Goal: Task Accomplishment & Management: Use online tool/utility

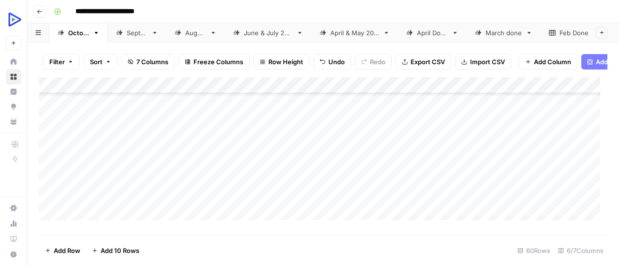
scroll to position [55, 0]
click at [182, 180] on div "Add Column" at bounding box center [323, 152] width 568 height 150
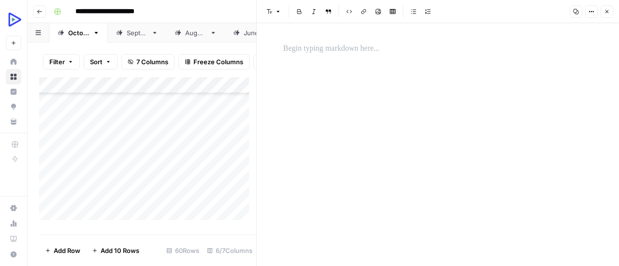
click at [378, 47] on p at bounding box center [437, 49] width 309 height 13
click at [375, 12] on icon "button" at bounding box center [378, 12] width 6 height 6
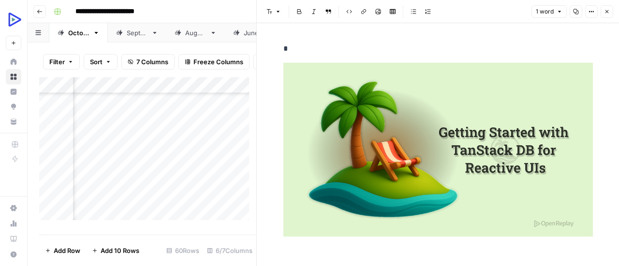
click at [610, 10] on button "Close" at bounding box center [607, 11] width 13 height 13
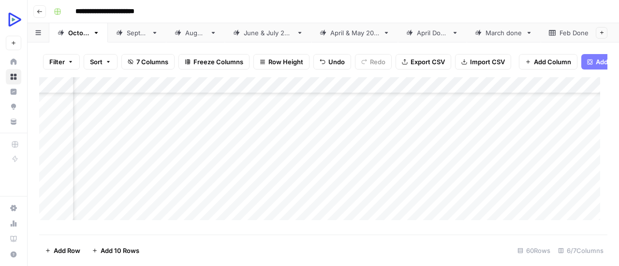
scroll to position [55, 45]
click at [134, 204] on div "Add Column" at bounding box center [323, 152] width 568 height 150
click at [134, 204] on div at bounding box center [140, 202] width 50 height 18
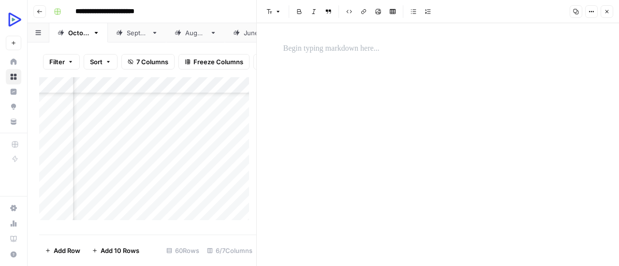
scroll to position [55, 125]
click at [354, 49] on p at bounding box center [437, 49] width 309 height 13
click at [382, 117] on div "*" at bounding box center [438, 144] width 321 height 243
click at [380, 12] on icon "button" at bounding box center [378, 12] width 6 height 6
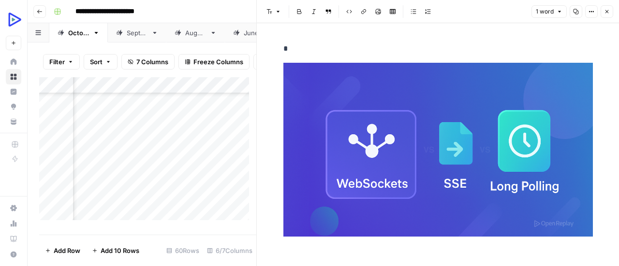
click at [605, 10] on icon "button" at bounding box center [607, 12] width 6 height 6
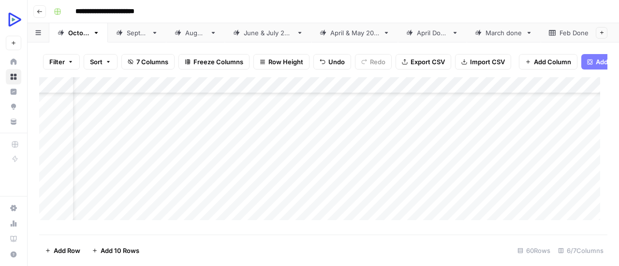
scroll to position [118, 33]
click at [145, 156] on div "Add Column" at bounding box center [323, 152] width 568 height 150
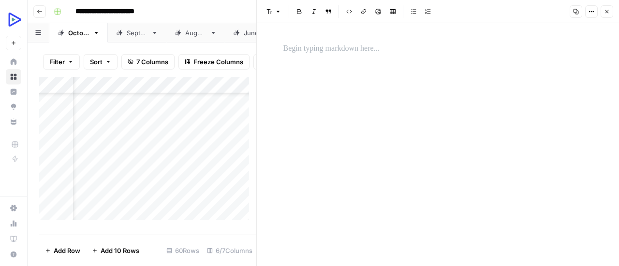
click at [359, 54] on p at bounding box center [437, 49] width 309 height 13
click at [374, 15] on button "Image" at bounding box center [378, 11] width 13 height 13
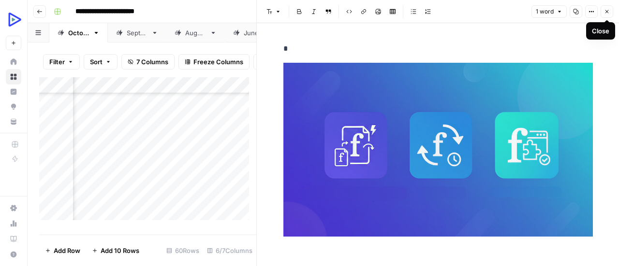
click at [605, 10] on icon "button" at bounding box center [607, 12] width 6 height 6
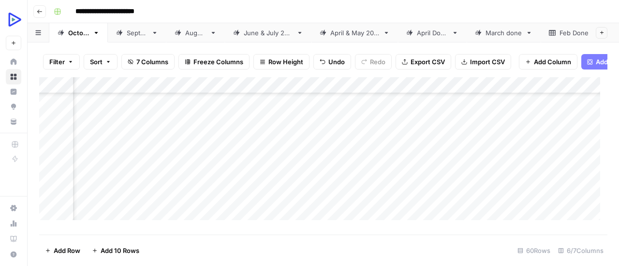
click at [102, 171] on div "Add Column" at bounding box center [323, 152] width 568 height 150
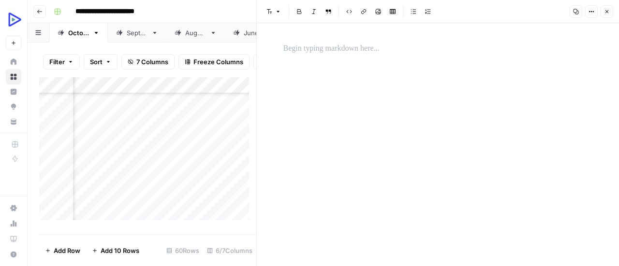
click at [352, 52] on p at bounding box center [437, 49] width 309 height 13
click at [382, 12] on button "Image" at bounding box center [378, 11] width 13 height 13
click at [379, 10] on icon "button" at bounding box center [378, 12] width 6 height 6
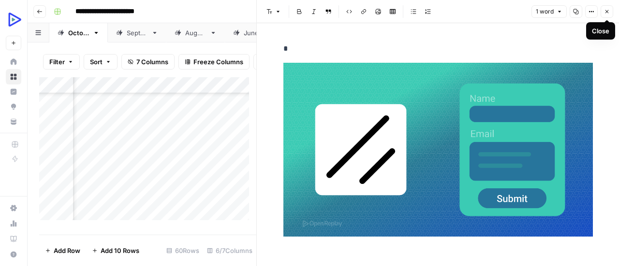
click at [608, 14] on icon "button" at bounding box center [607, 12] width 6 height 6
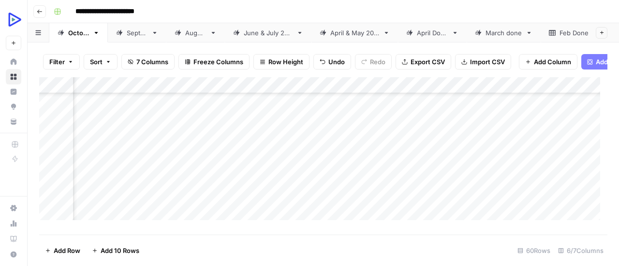
scroll to position [118, 53]
click at [117, 193] on div "Add Column" at bounding box center [323, 152] width 568 height 150
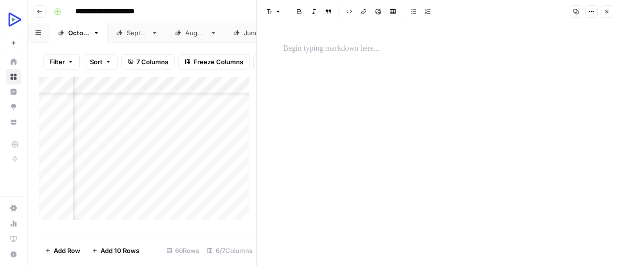
click at [371, 47] on p at bounding box center [437, 49] width 309 height 13
click at [379, 13] on icon "button" at bounding box center [378, 12] width 6 height 6
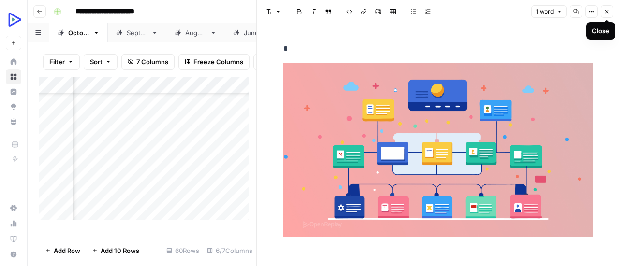
click at [609, 9] on icon "button" at bounding box center [607, 12] width 6 height 6
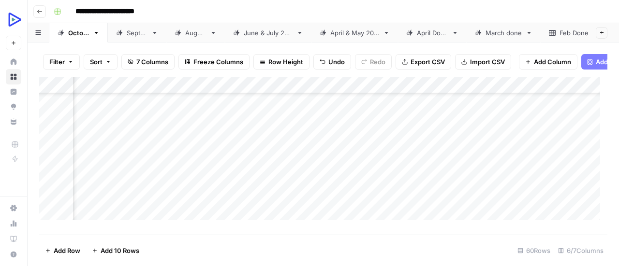
click at [135, 206] on div "Add Column" at bounding box center [323, 152] width 568 height 150
click at [129, 207] on div "Add Column" at bounding box center [323, 152] width 568 height 150
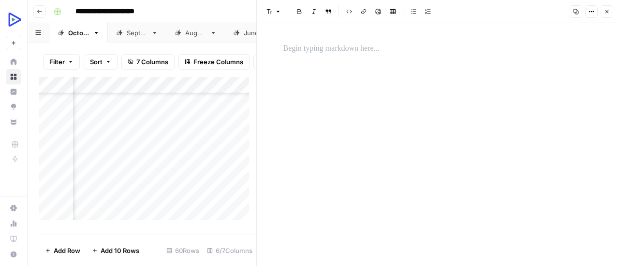
click at [357, 48] on p at bounding box center [437, 49] width 309 height 13
click at [379, 9] on icon "button" at bounding box center [378, 12] width 6 height 6
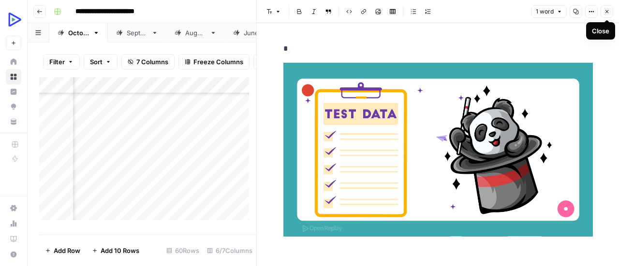
click at [611, 11] on button "Close" at bounding box center [607, 11] width 13 height 13
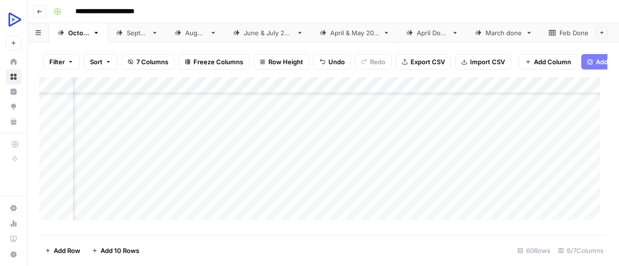
scroll to position [193, 53]
click at [129, 149] on div "Add Column" at bounding box center [323, 152] width 568 height 150
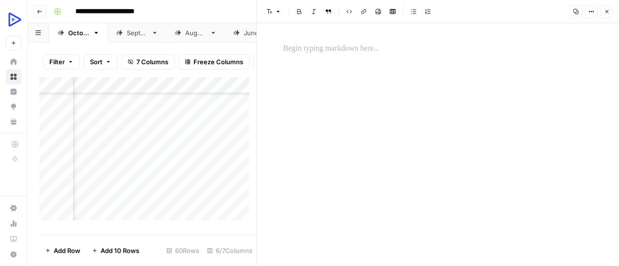
click at [372, 46] on p at bounding box center [437, 49] width 309 height 13
click at [380, 11] on icon "button" at bounding box center [378, 12] width 6 height 6
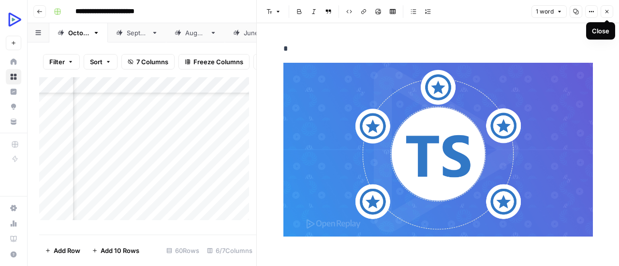
click at [610, 14] on button "Close" at bounding box center [607, 11] width 13 height 13
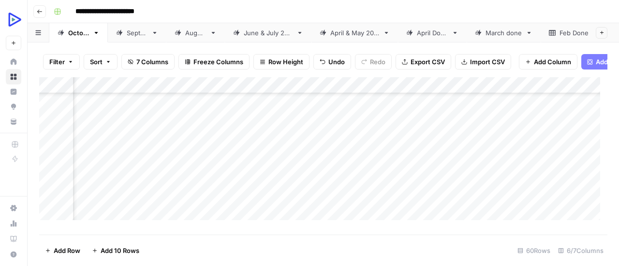
click at [123, 160] on div "Add Column" at bounding box center [323, 152] width 568 height 150
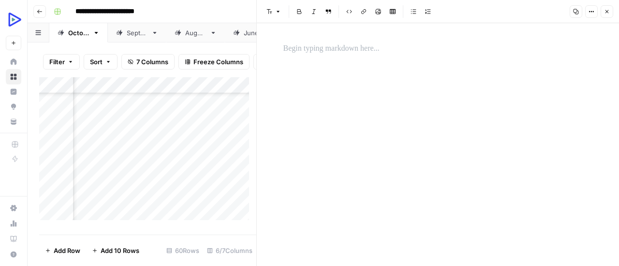
click at [331, 44] on p at bounding box center [437, 49] width 309 height 13
click at [380, 12] on icon "button" at bounding box center [378, 11] width 5 height 5
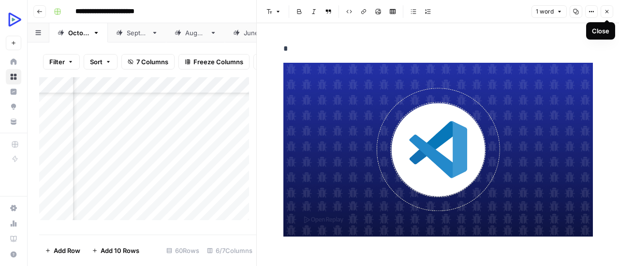
click at [612, 13] on button "Close" at bounding box center [607, 11] width 13 height 13
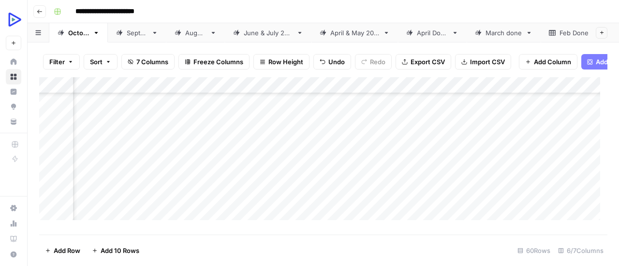
click at [112, 179] on div "Add Column" at bounding box center [323, 152] width 568 height 150
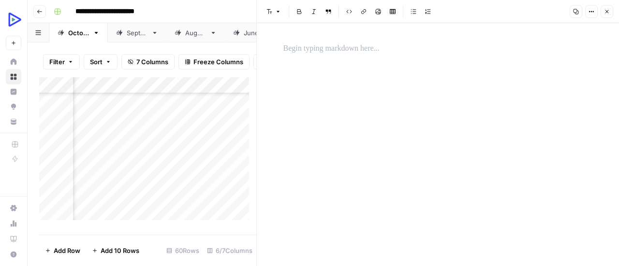
click at [364, 49] on p at bounding box center [437, 49] width 309 height 13
click at [380, 13] on icon "button" at bounding box center [378, 12] width 6 height 6
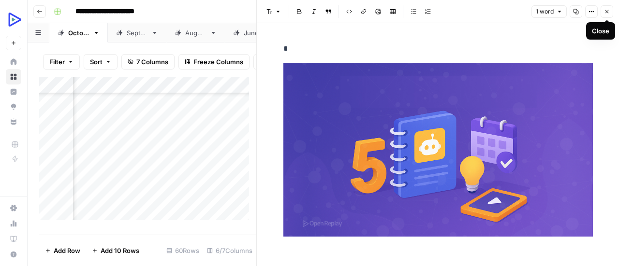
click at [608, 11] on icon "button" at bounding box center [606, 11] width 3 height 3
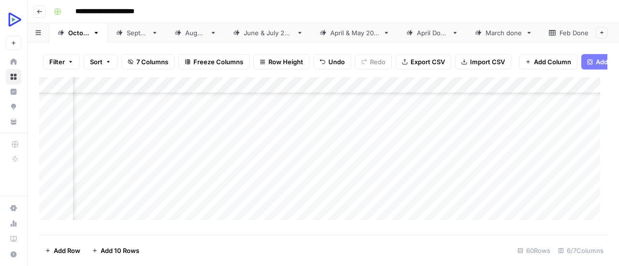
click at [132, 198] on div "Add Column" at bounding box center [323, 152] width 568 height 150
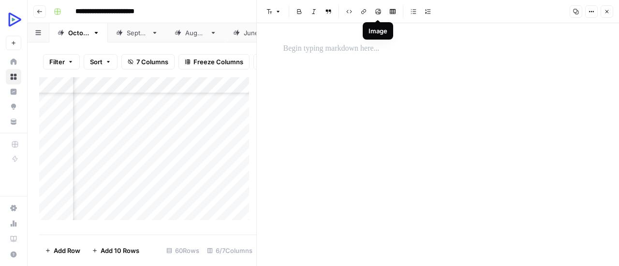
click at [376, 15] on button "Image" at bounding box center [378, 11] width 13 height 13
click at [313, 49] on p at bounding box center [437, 49] width 309 height 13
click at [376, 17] on button "Image" at bounding box center [378, 11] width 13 height 13
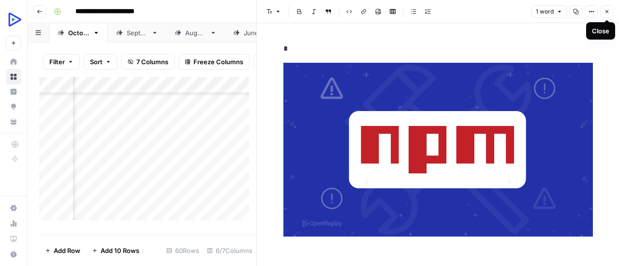
click at [609, 13] on icon "button" at bounding box center [607, 12] width 6 height 6
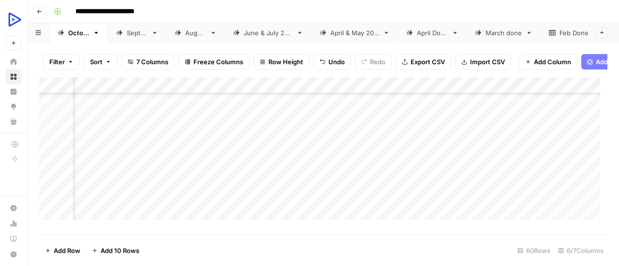
scroll to position [230, 53]
click at [129, 176] on div "Add Column" at bounding box center [323, 152] width 568 height 150
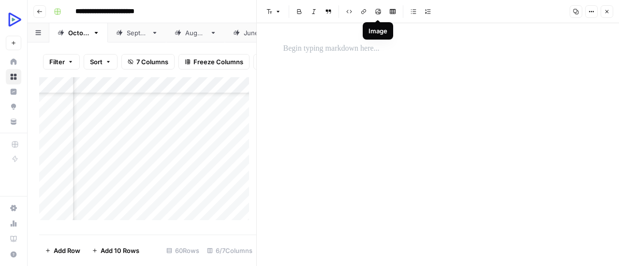
click at [381, 13] on button "Image" at bounding box center [378, 11] width 13 height 13
click at [367, 47] on p at bounding box center [437, 49] width 309 height 13
click at [430, 104] on div "*" at bounding box center [438, 144] width 321 height 243
click at [381, 13] on button "Image" at bounding box center [378, 11] width 13 height 13
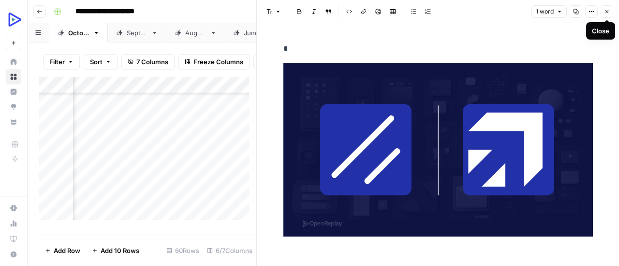
click at [608, 10] on icon "button" at bounding box center [606, 11] width 3 height 3
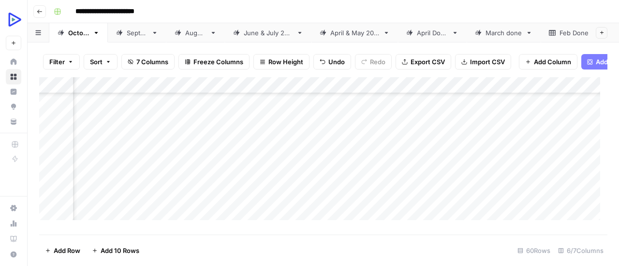
click at [125, 190] on div "Add Column" at bounding box center [323, 152] width 568 height 150
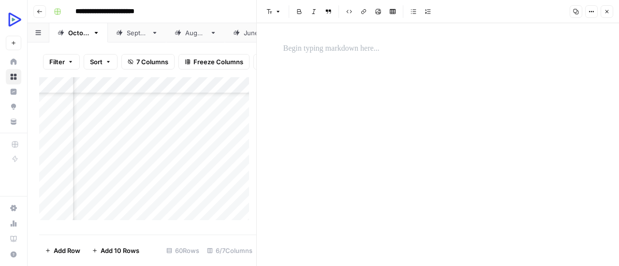
click at [335, 49] on p at bounding box center [437, 49] width 309 height 13
click at [373, 116] on div "*" at bounding box center [438, 144] width 321 height 243
click at [379, 8] on button "Image" at bounding box center [378, 11] width 13 height 13
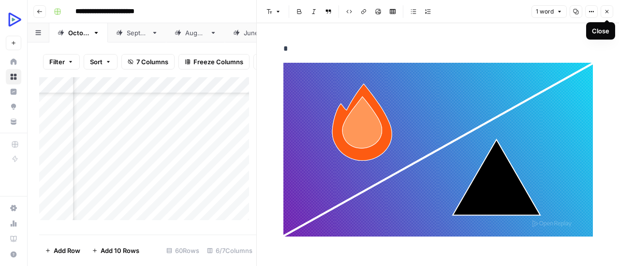
click at [608, 15] on button "Close" at bounding box center [607, 11] width 13 height 13
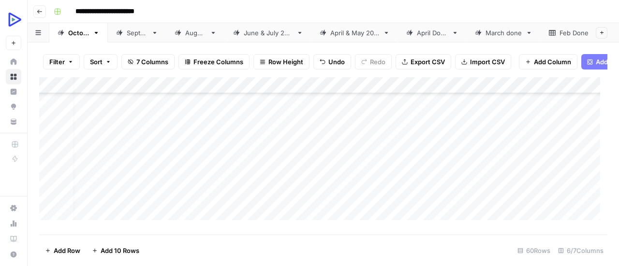
scroll to position [269, 0]
